Goal: Transaction & Acquisition: Purchase product/service

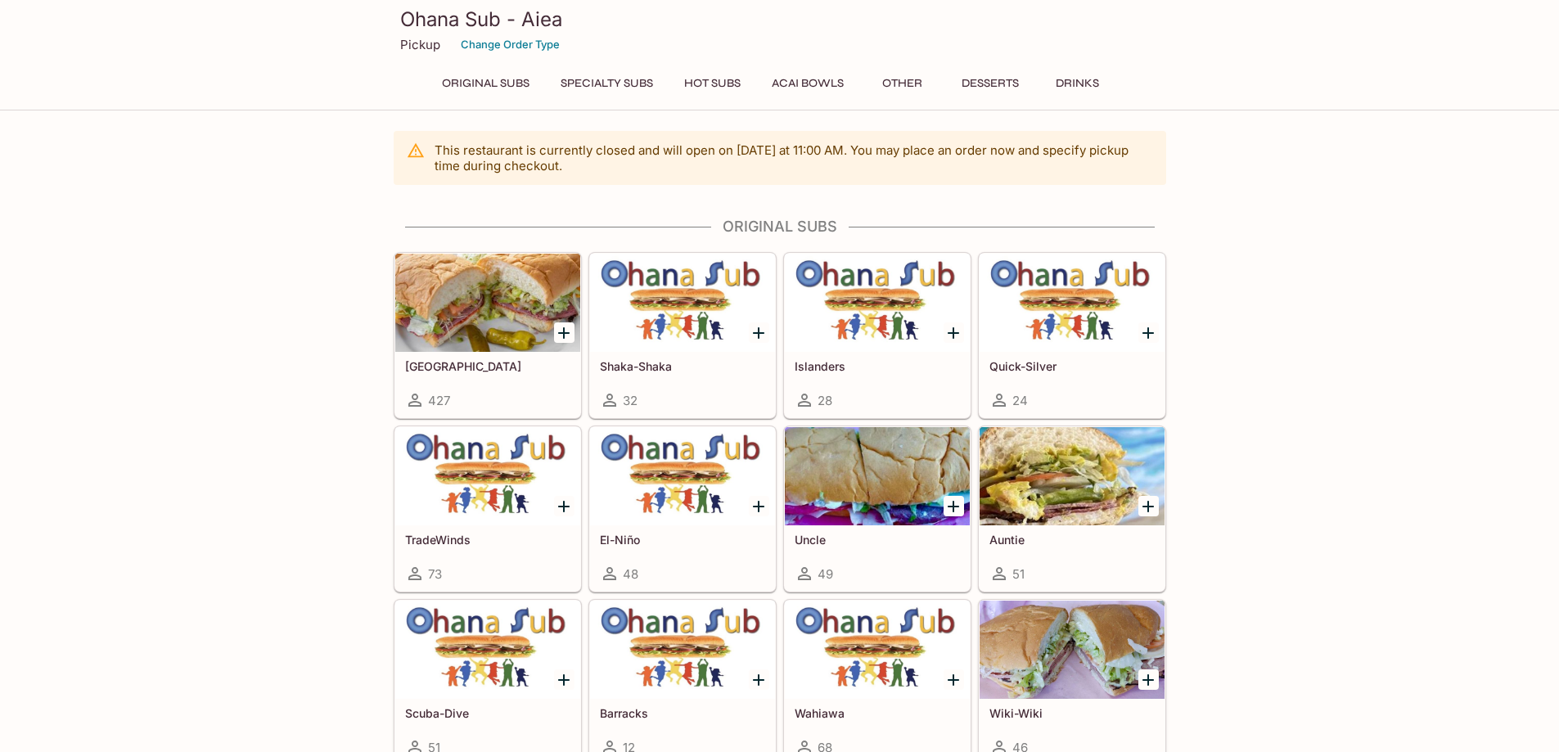
click at [707, 87] on button "Hot Subs" at bounding box center [712, 83] width 74 height 23
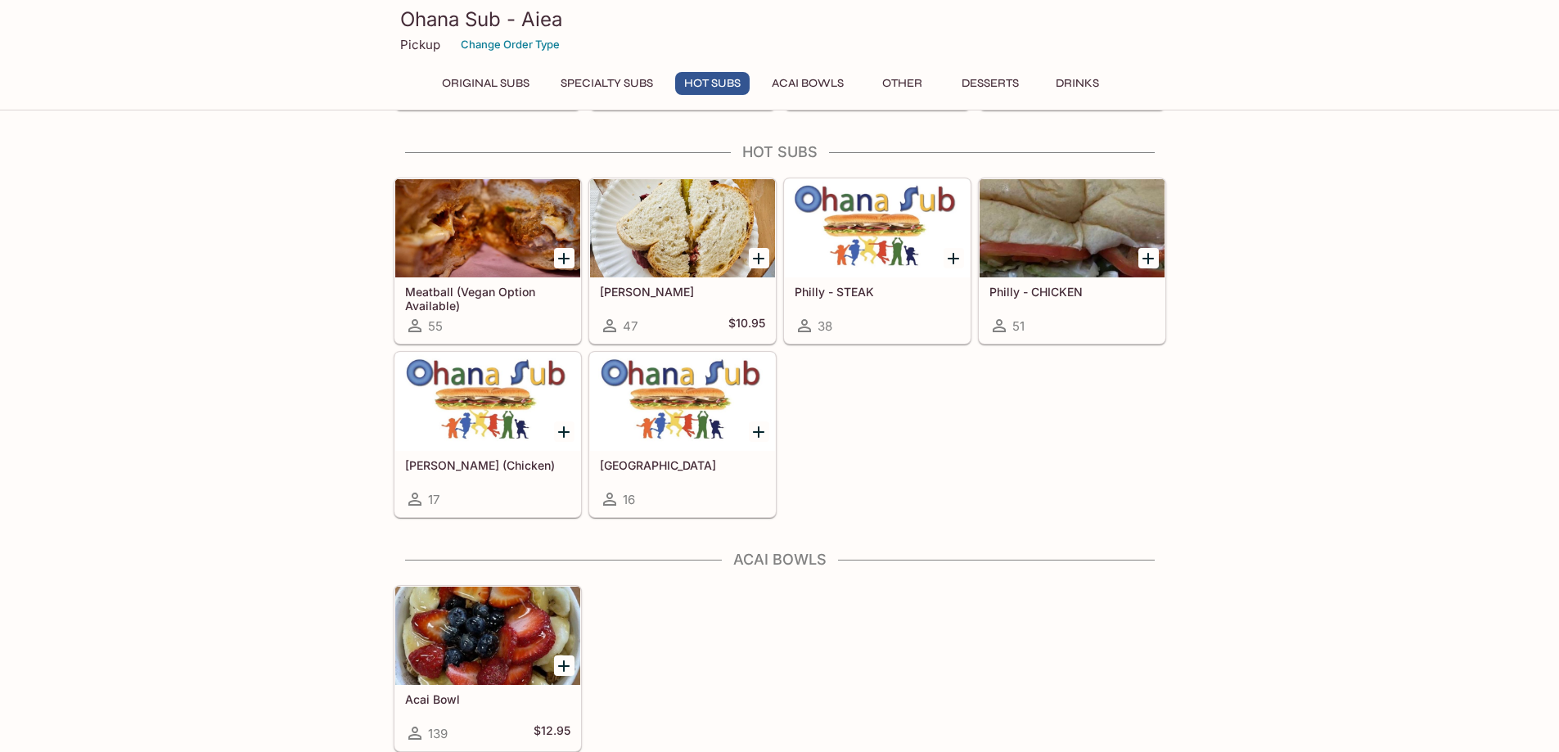
scroll to position [1415, 0]
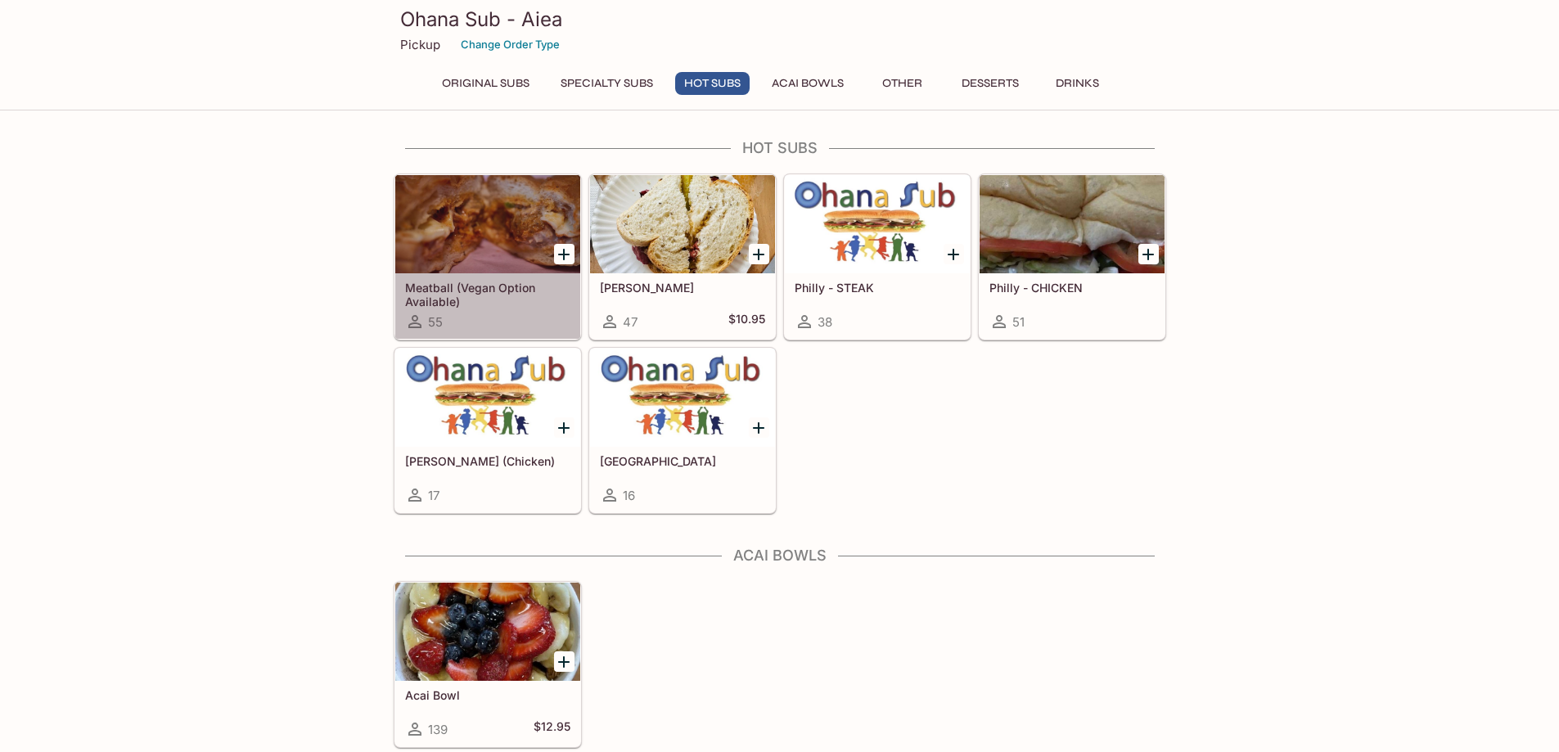
click at [509, 252] on div at bounding box center [487, 224] width 185 height 98
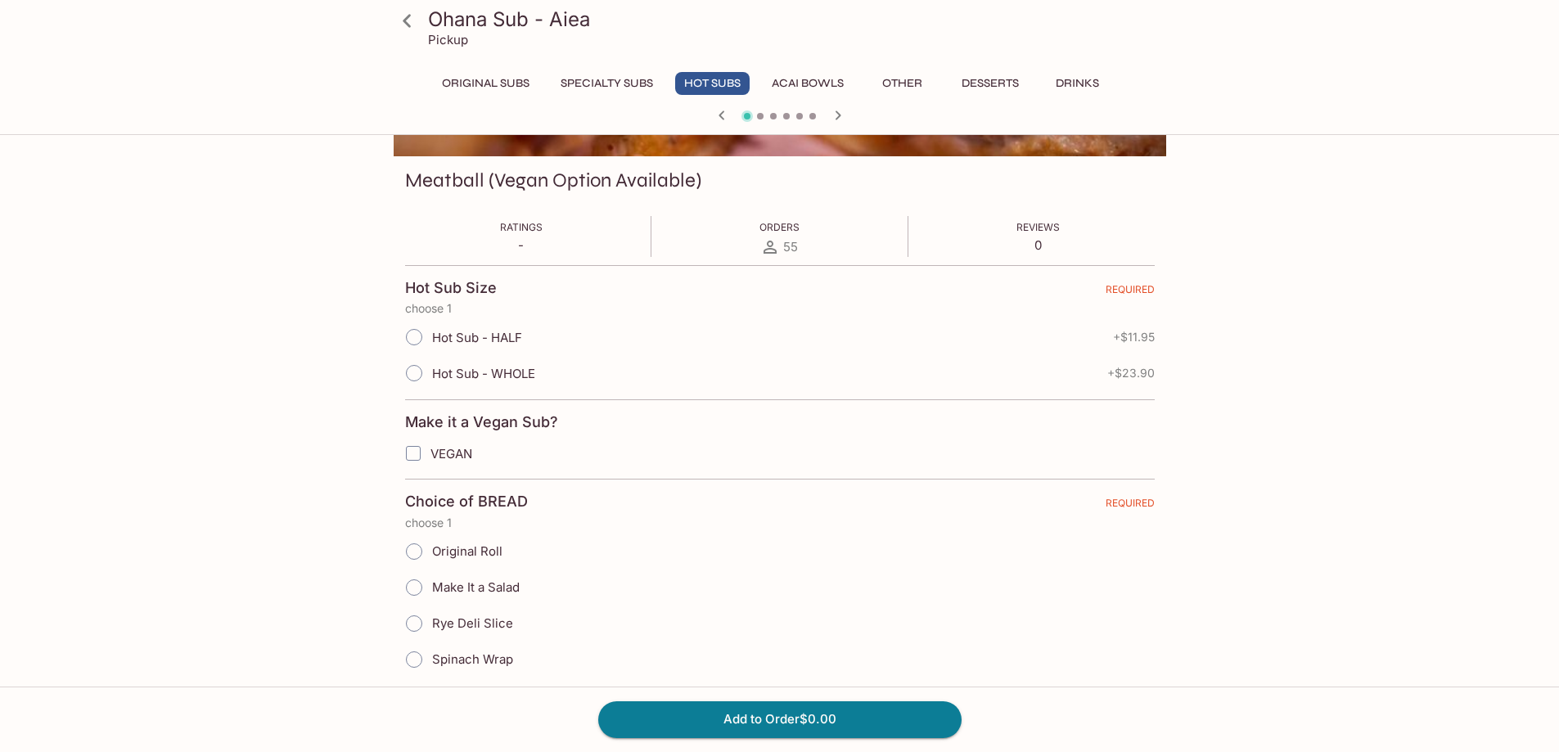
scroll to position [164, 0]
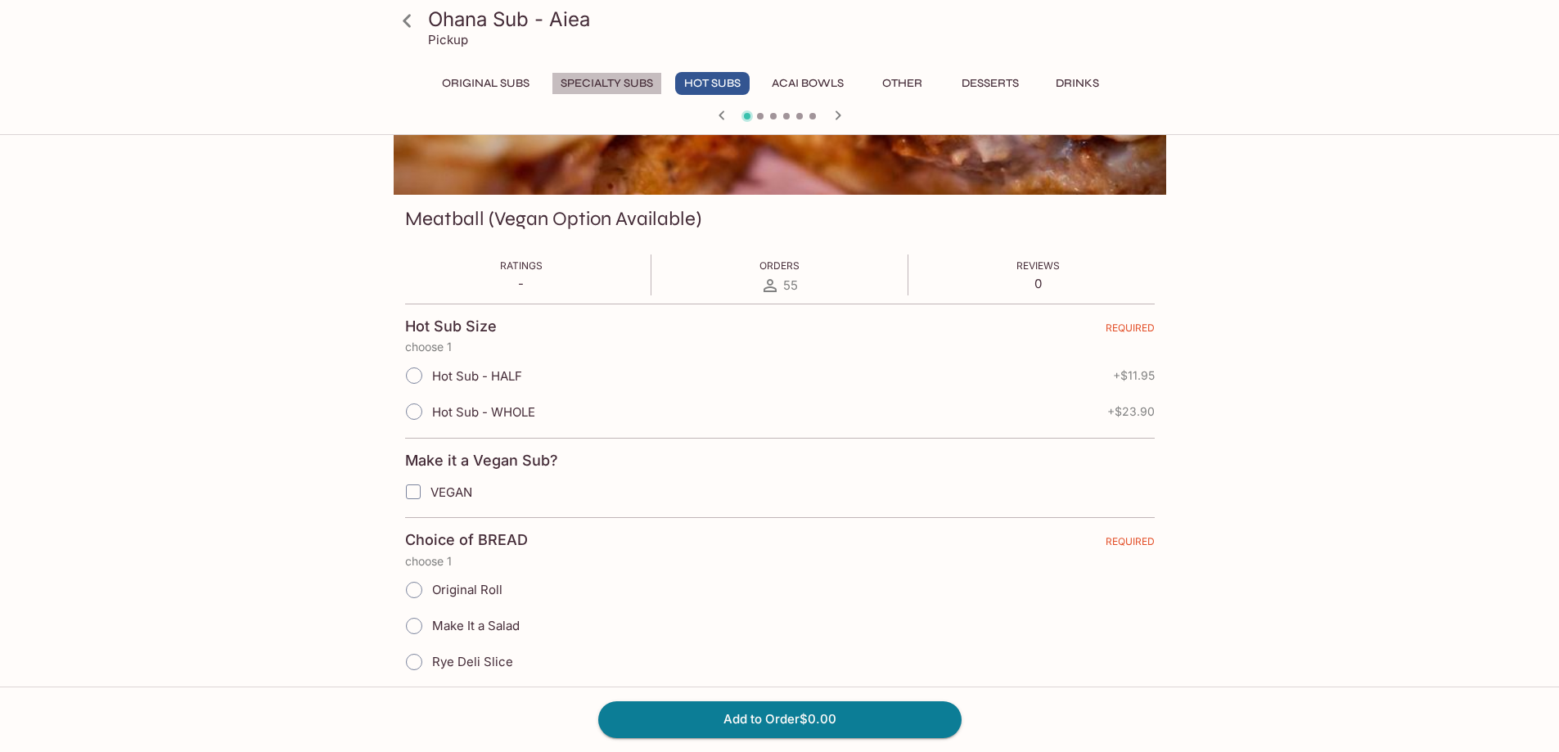
click at [611, 78] on button "Specialty Subs" at bounding box center [607, 83] width 111 height 23
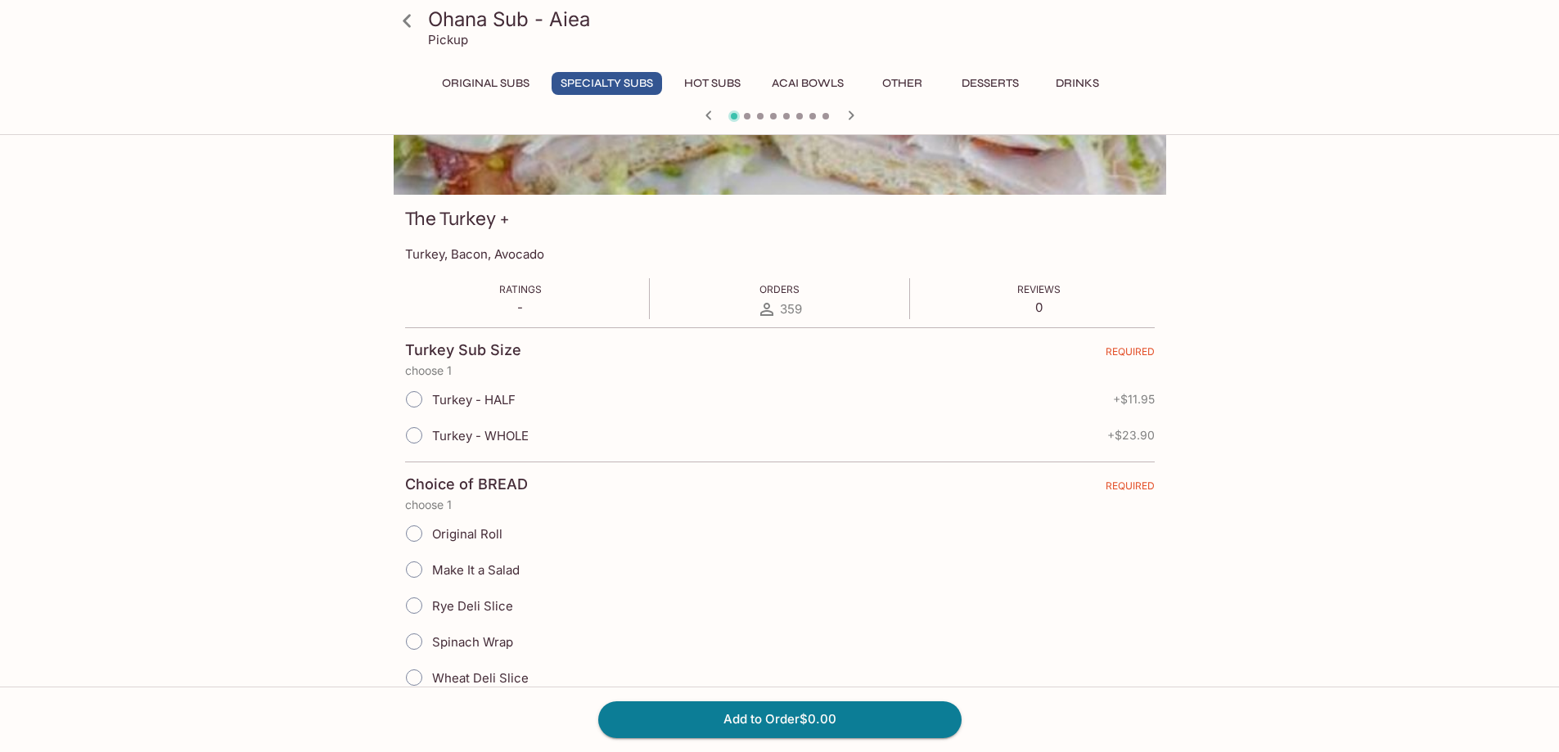
click at [413, 18] on icon at bounding box center [407, 21] width 29 height 29
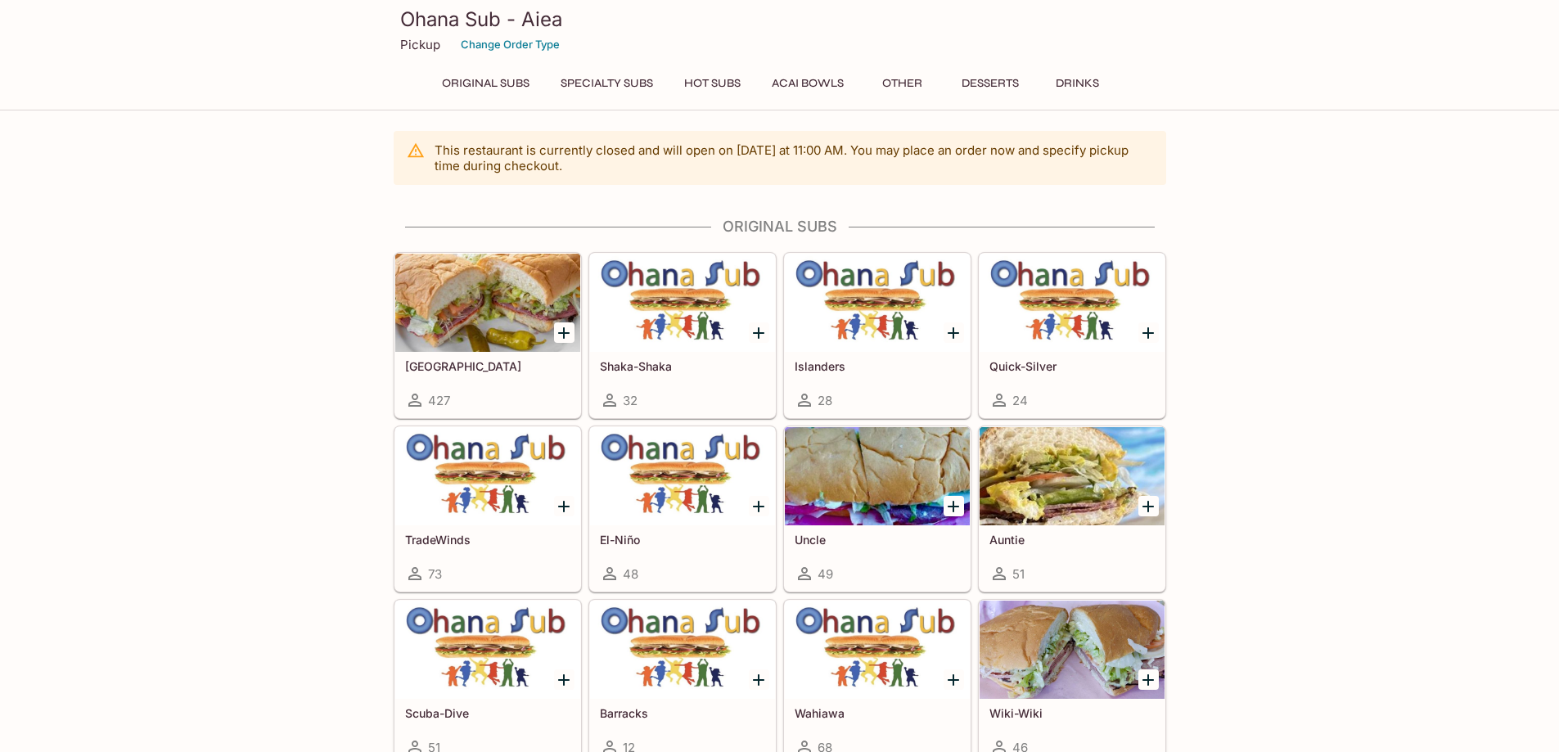
click at [611, 81] on button "Specialty Subs" at bounding box center [607, 83] width 111 height 23
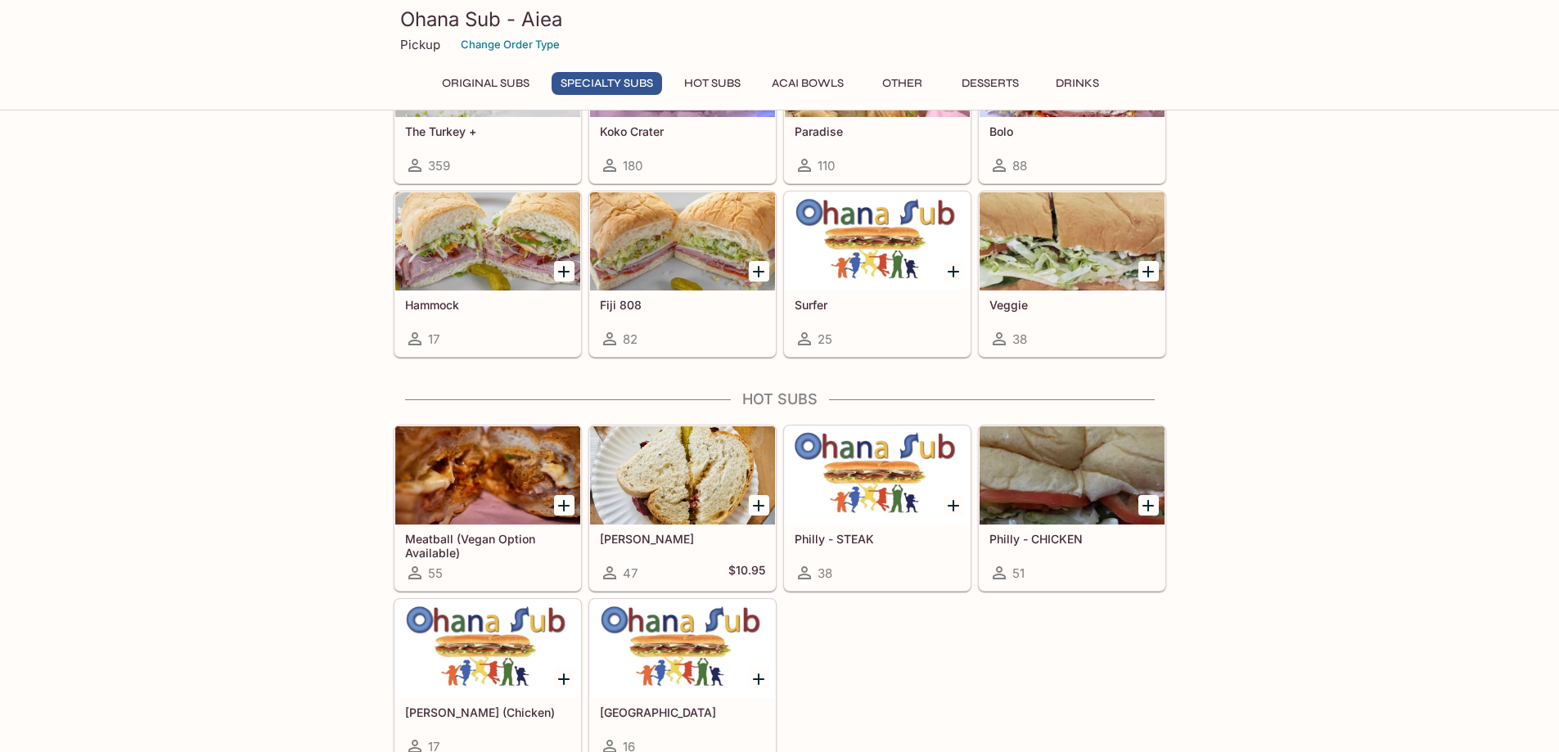
scroll to position [1252, 0]
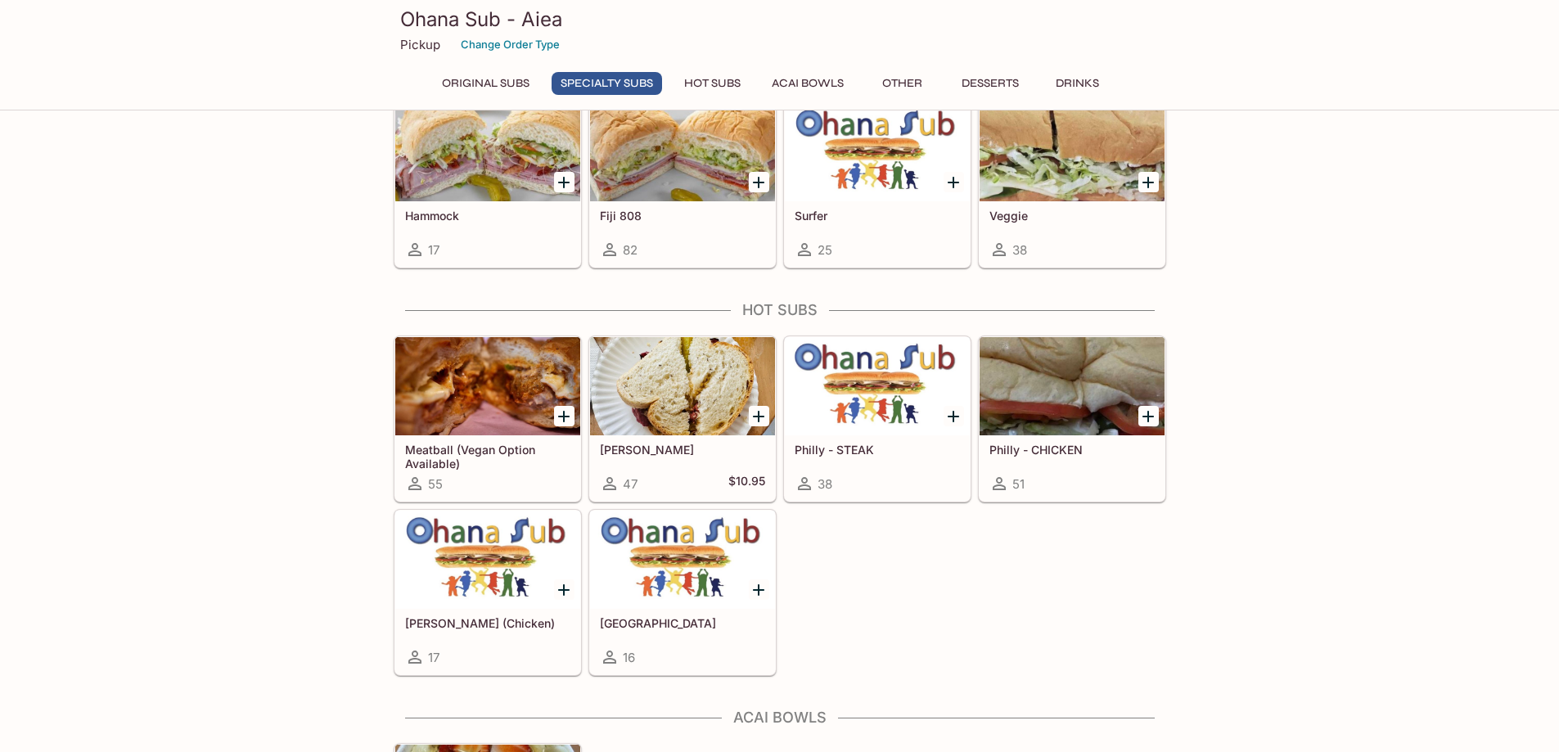
click at [413, 409] on div at bounding box center [487, 386] width 185 height 98
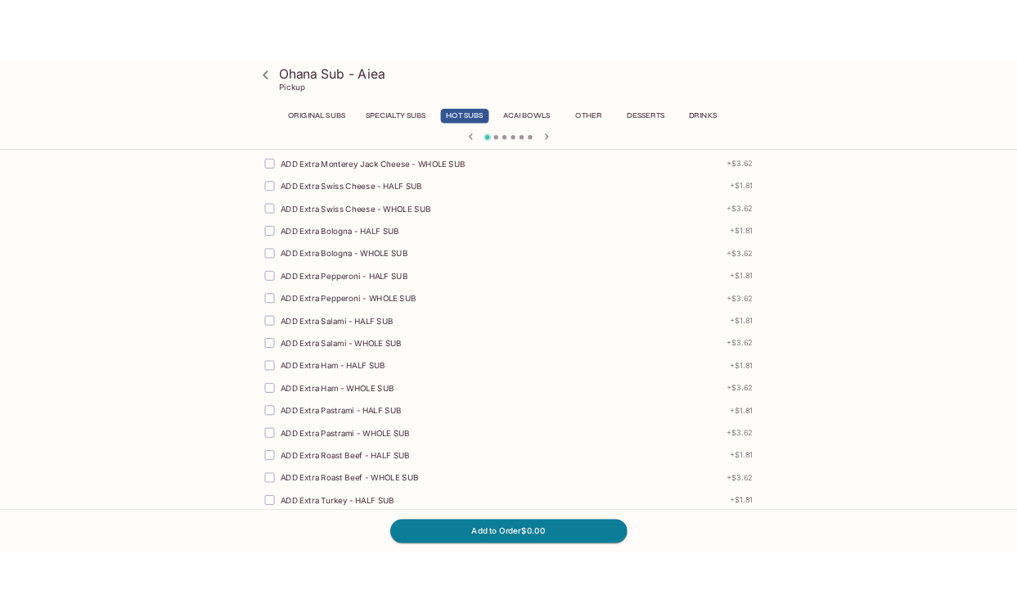
scroll to position [2458, 0]
